Goal: Browse casually

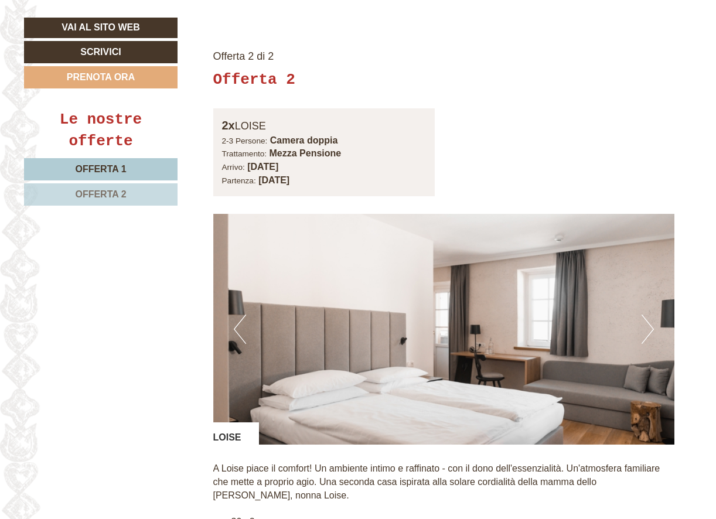
scroll to position [1601, 0]
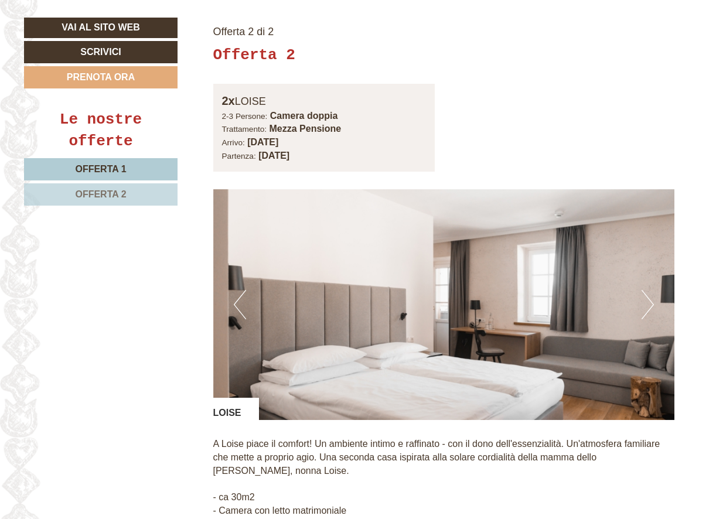
click at [651, 290] on button "Next" at bounding box center [647, 304] width 12 height 29
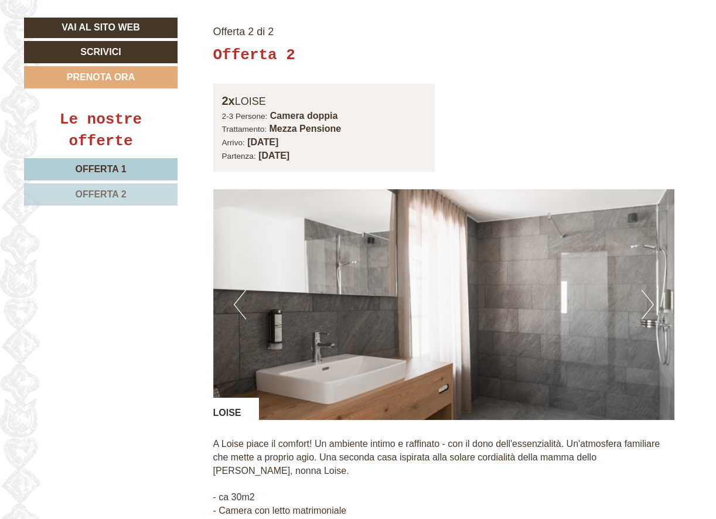
click at [651, 290] on button "Next" at bounding box center [647, 304] width 12 height 29
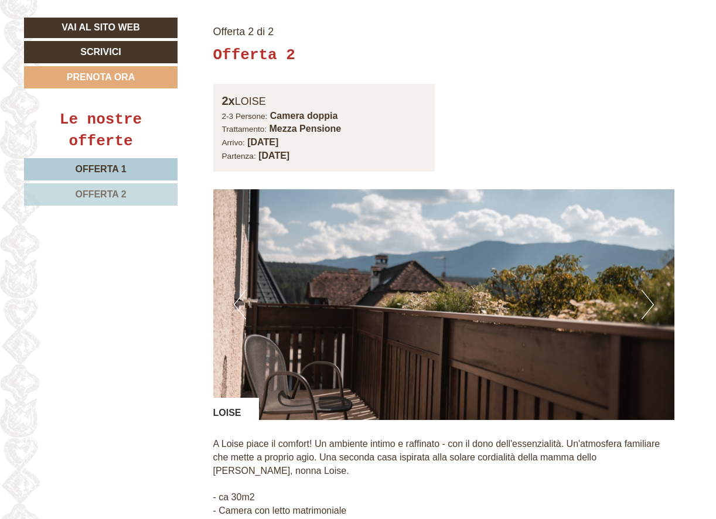
click at [651, 290] on button "Next" at bounding box center [647, 304] width 12 height 29
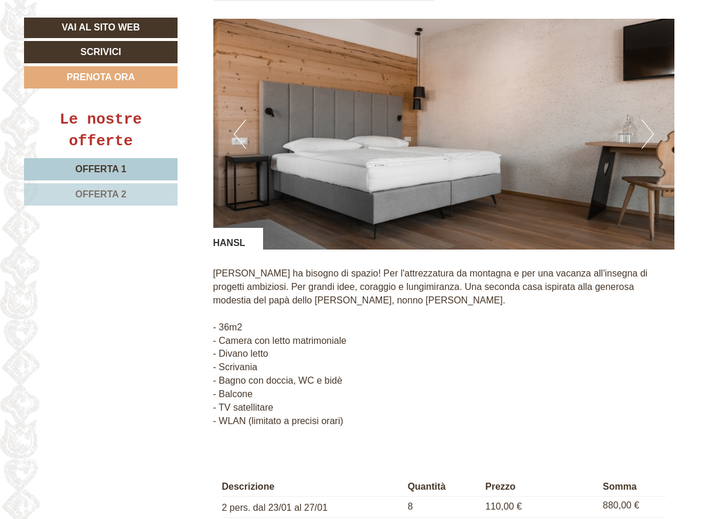
scroll to position [866, 0]
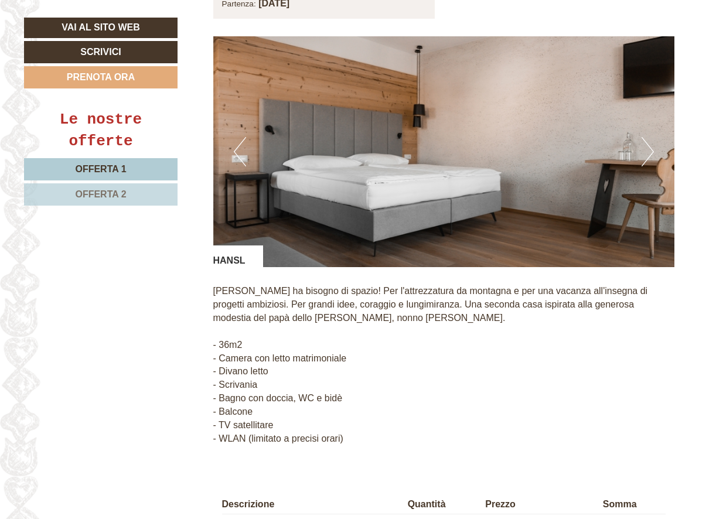
click at [647, 137] on button "Next" at bounding box center [647, 151] width 12 height 29
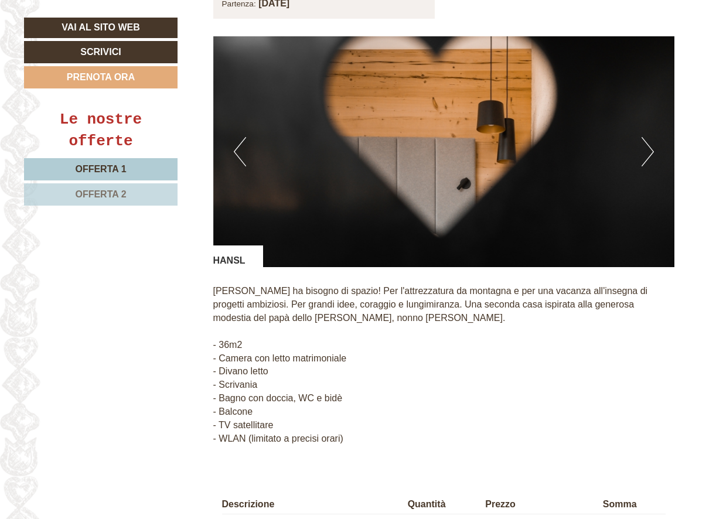
click at [646, 137] on button "Next" at bounding box center [647, 151] width 12 height 29
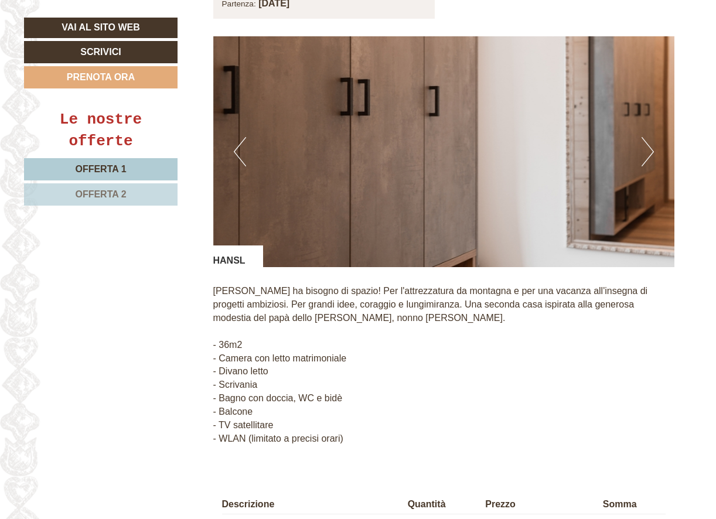
click at [647, 138] on button "Next" at bounding box center [647, 151] width 12 height 29
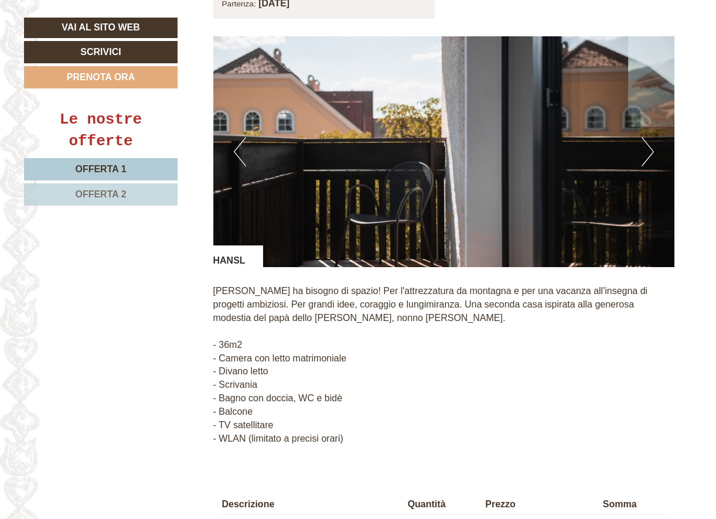
click at [647, 138] on button "Next" at bounding box center [647, 151] width 12 height 29
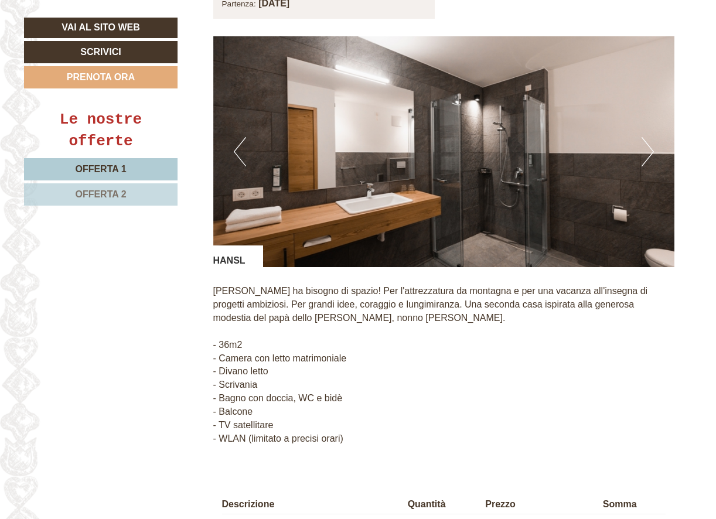
click at [647, 138] on button "Next" at bounding box center [647, 151] width 12 height 29
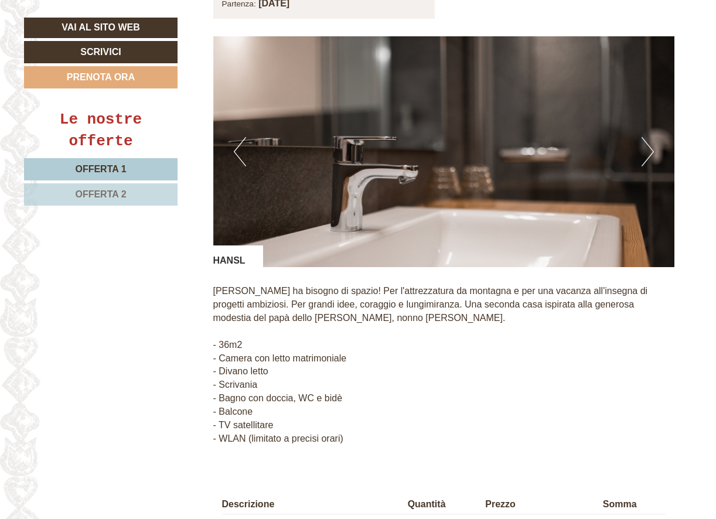
click at [647, 138] on button "Next" at bounding box center [647, 151] width 12 height 29
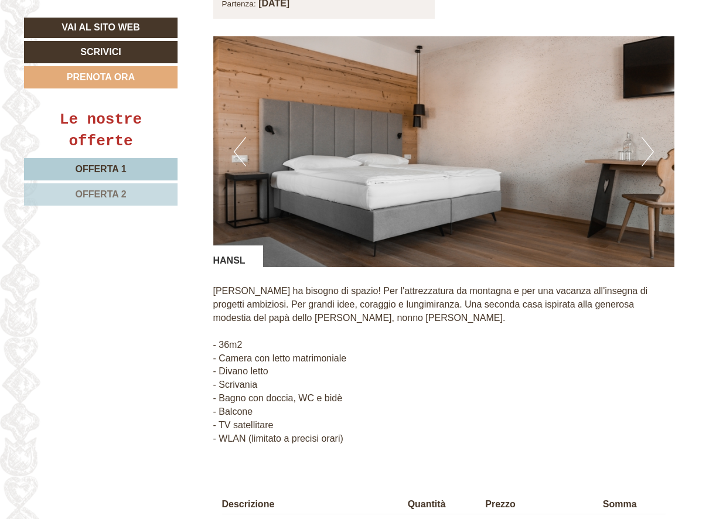
click at [647, 138] on button "Next" at bounding box center [647, 151] width 12 height 29
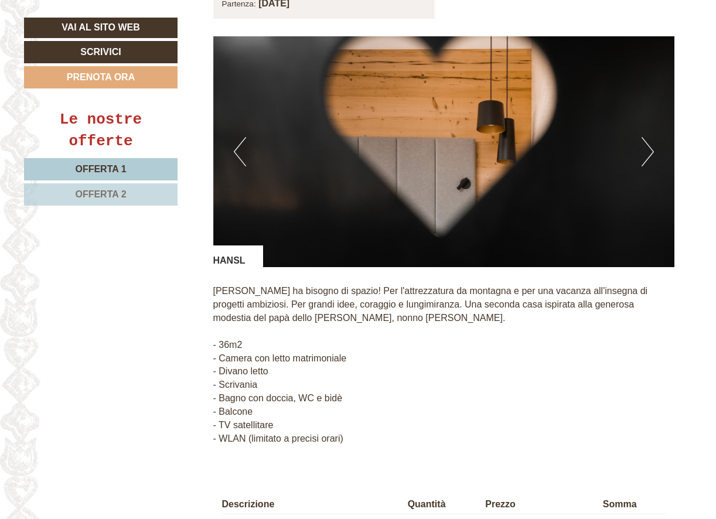
click at [647, 138] on button "Next" at bounding box center [647, 151] width 12 height 29
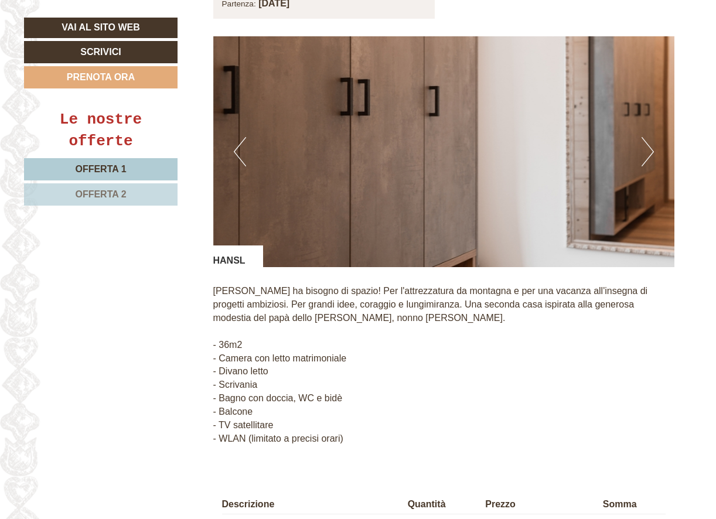
click at [647, 138] on button "Next" at bounding box center [647, 151] width 12 height 29
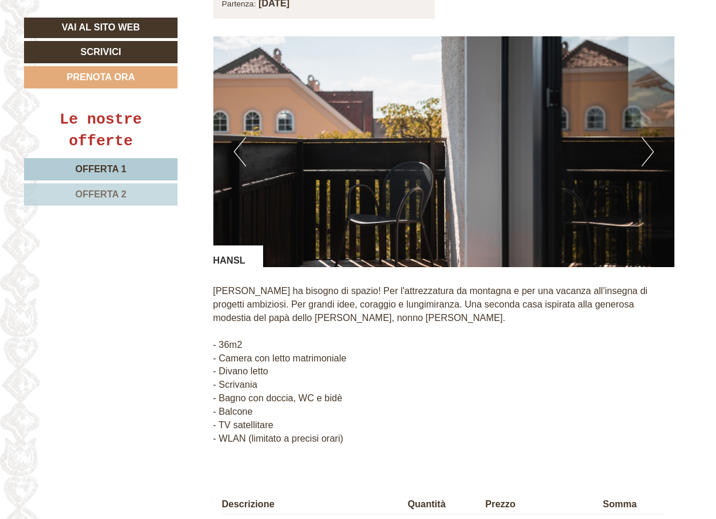
click at [647, 138] on button "Next" at bounding box center [647, 151] width 12 height 29
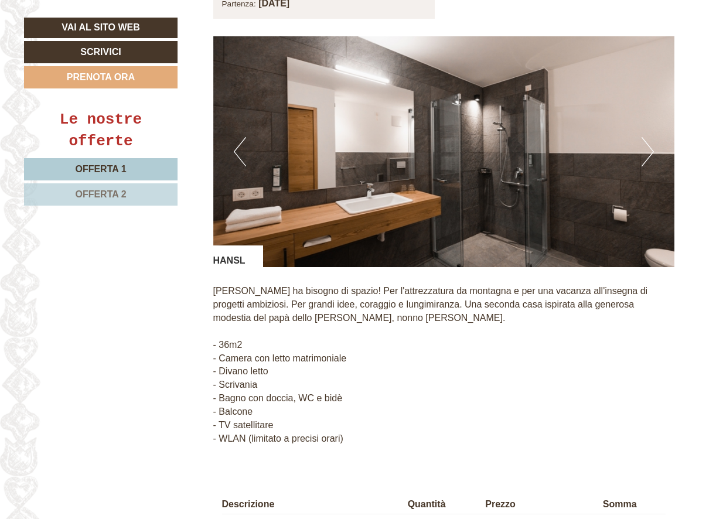
click at [647, 138] on button "Next" at bounding box center [647, 151] width 12 height 29
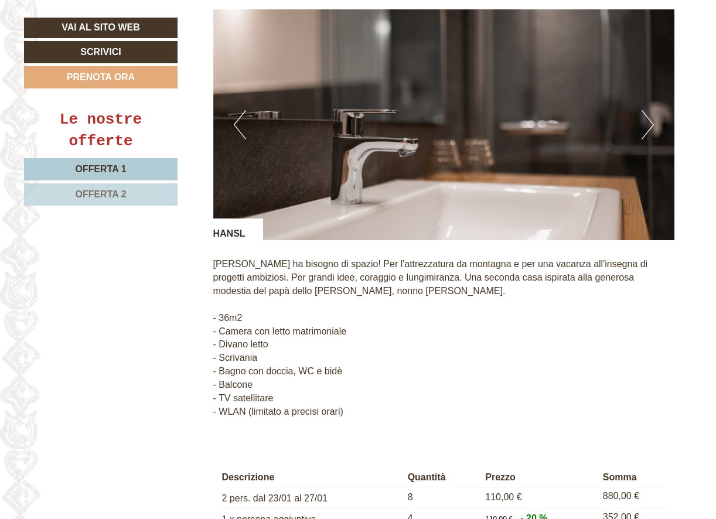
scroll to position [894, 0]
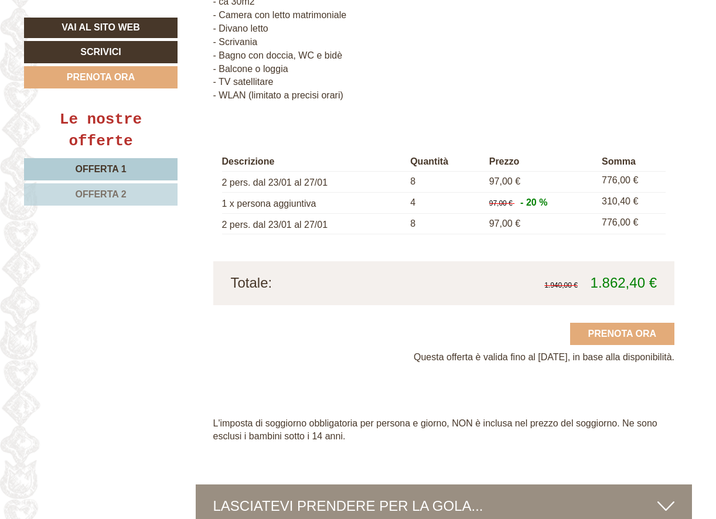
scroll to position [2078, 0]
